Goal: Information Seeking & Learning: Learn about a topic

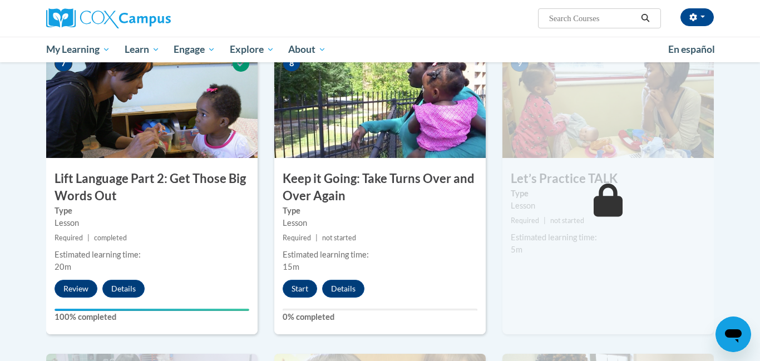
scroll to position [858, 0]
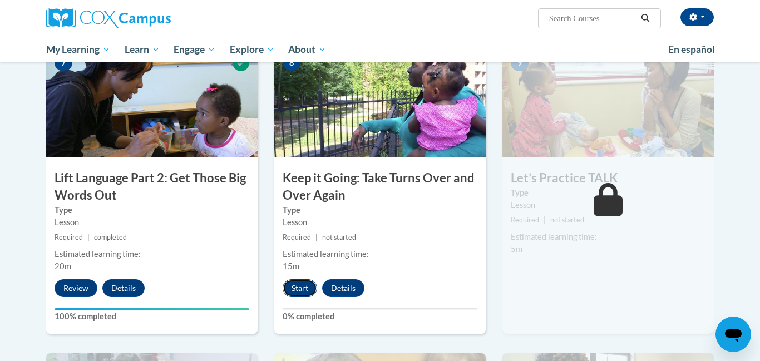
click at [296, 285] on button "Start" at bounding box center [300, 288] width 34 height 18
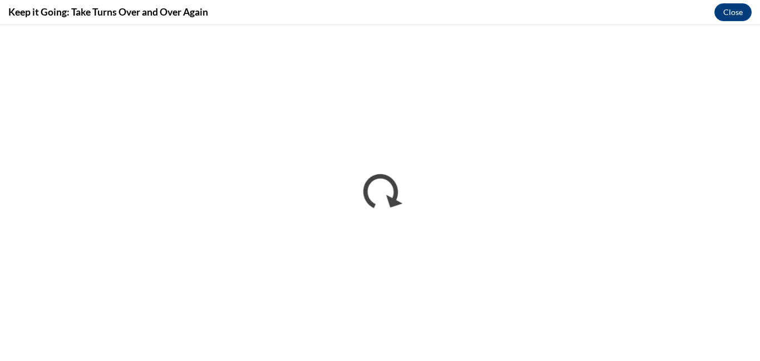
scroll to position [0, 0]
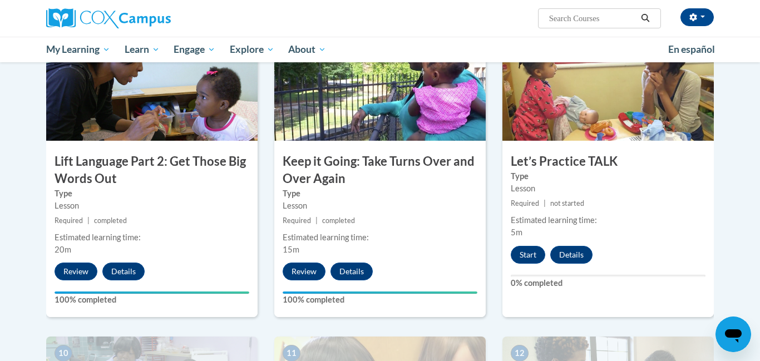
scroll to position [878, 0]
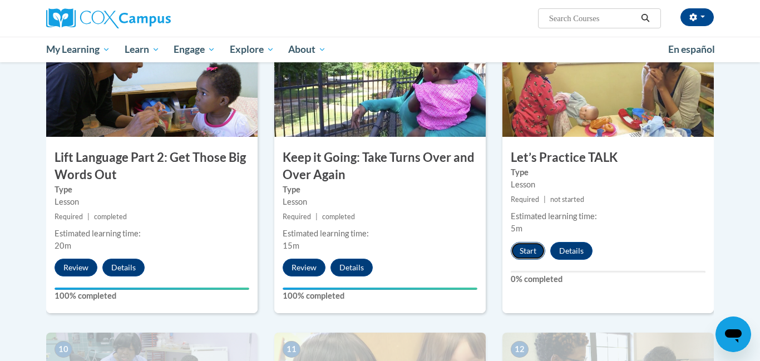
click at [529, 250] on button "Start" at bounding box center [528, 251] width 34 height 18
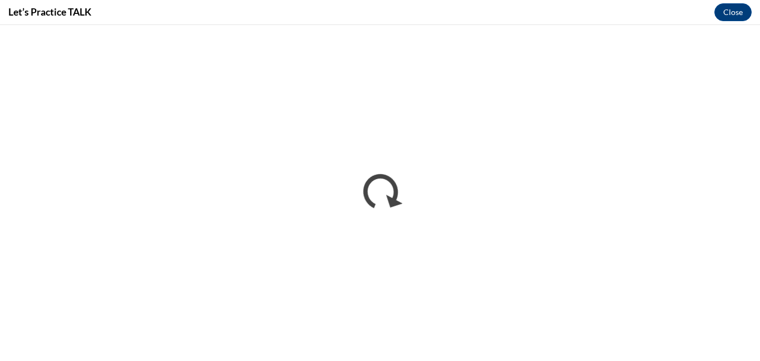
scroll to position [0, 0]
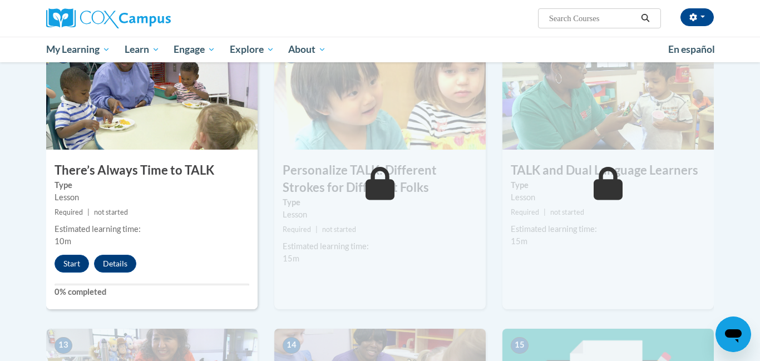
scroll to position [1174, 0]
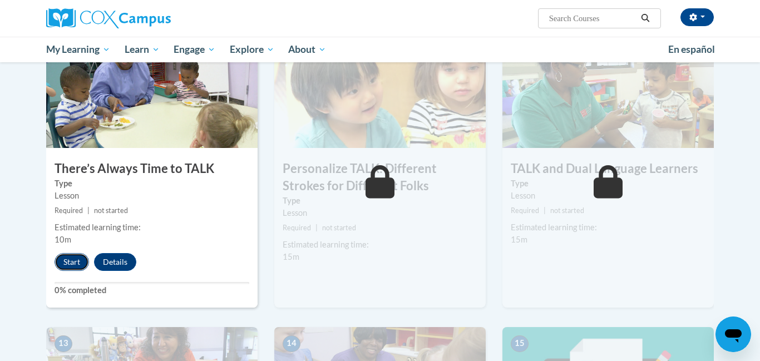
click at [78, 258] on button "Start" at bounding box center [72, 262] width 34 height 18
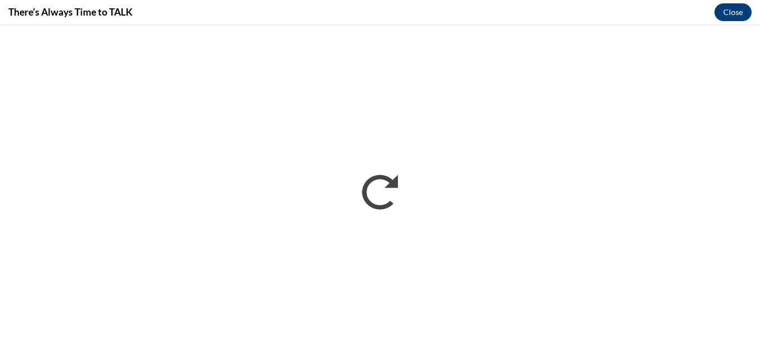
scroll to position [0, 0]
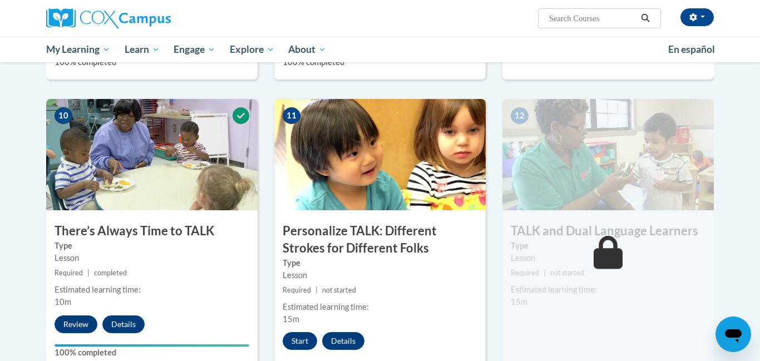
scroll to position [1155, 0]
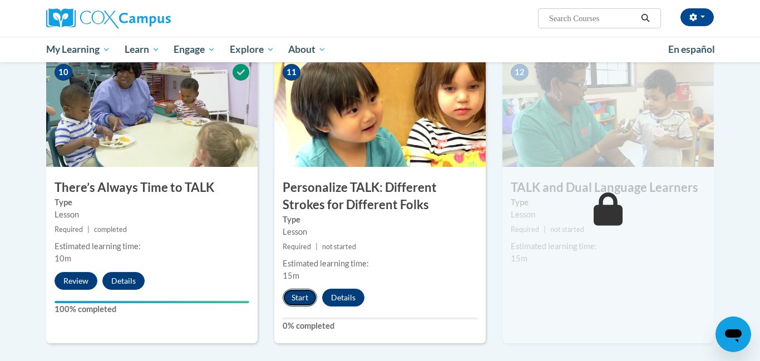
click at [304, 295] on button "Start" at bounding box center [300, 298] width 34 height 18
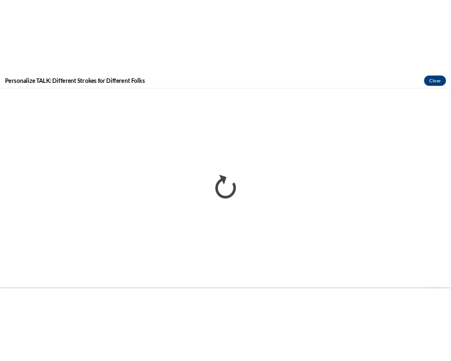
scroll to position [0, 0]
